Goal: Entertainment & Leisure: Consume media (video, audio)

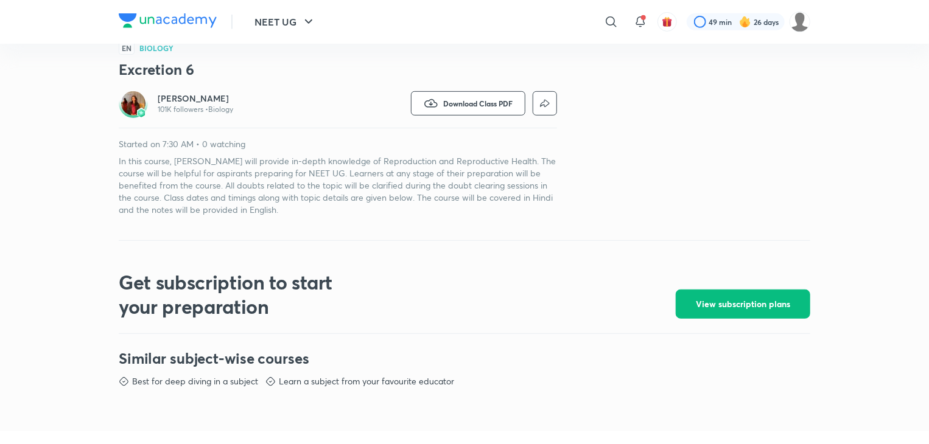
scroll to position [345, 0]
